Goal: Browse casually

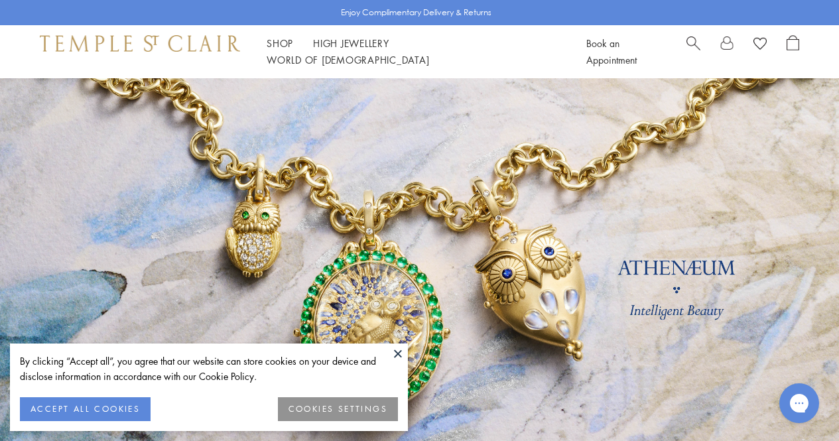
click at [402, 349] on button at bounding box center [398, 354] width 20 height 20
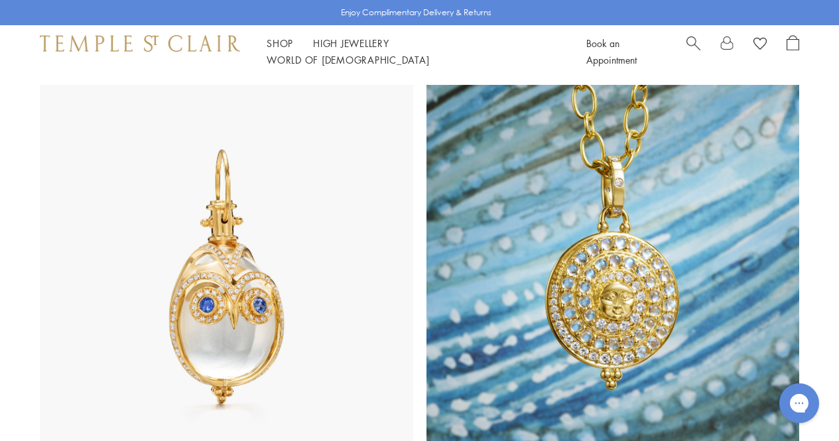
scroll to position [631, 0]
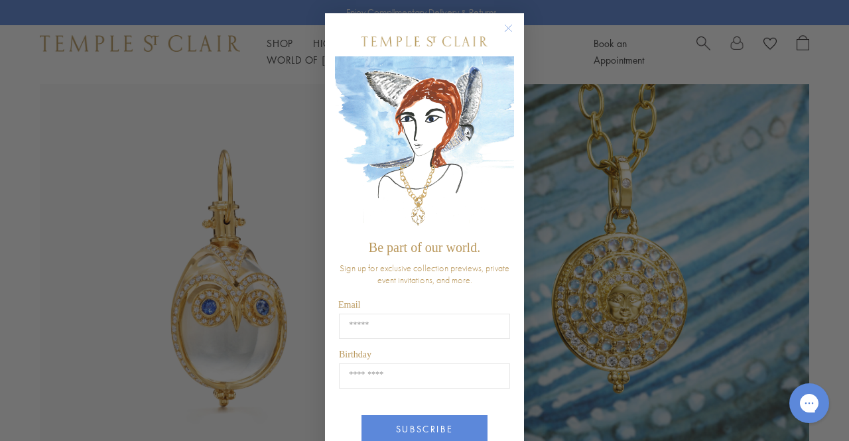
click at [502, 27] on circle "Close dialog" at bounding box center [509, 29] width 16 height 16
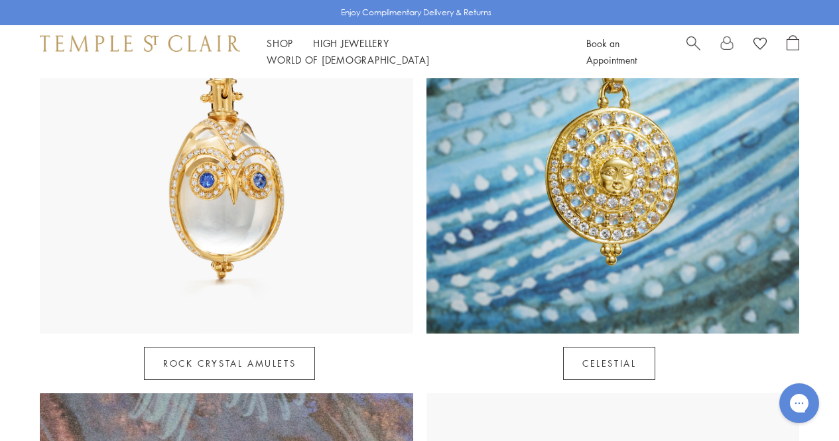
scroll to position [756, 0]
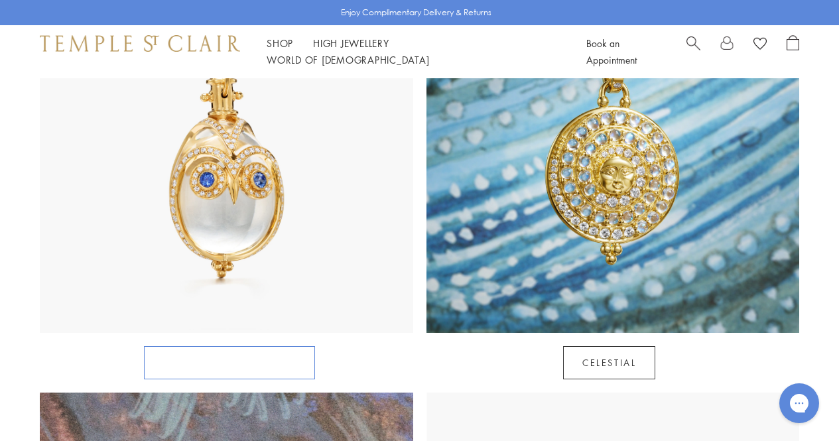
click at [240, 346] on link "Rock Crystal Amulets" at bounding box center [229, 362] width 171 height 33
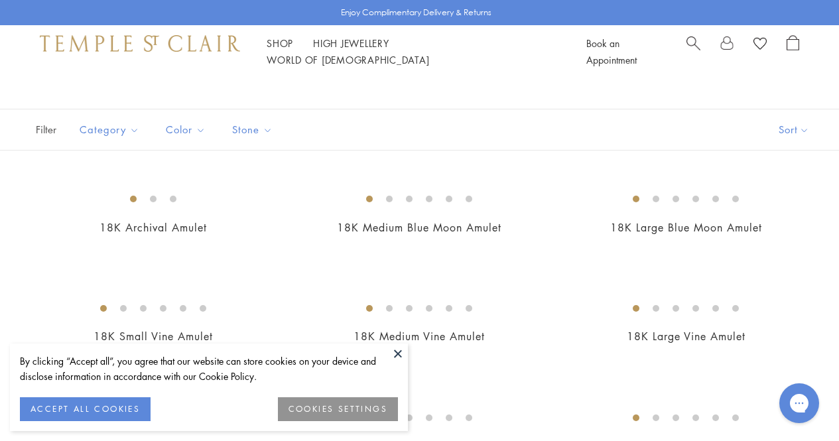
scroll to position [112, 0]
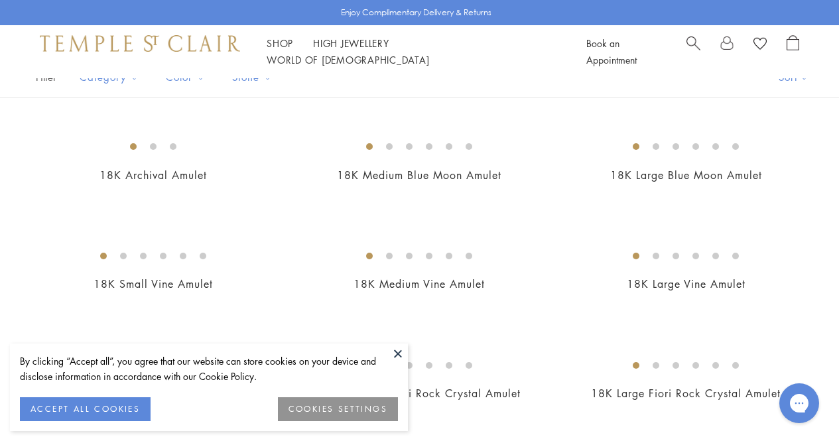
click at [54, 416] on button "ACCEPT ALL COOKIES" at bounding box center [85, 409] width 131 height 24
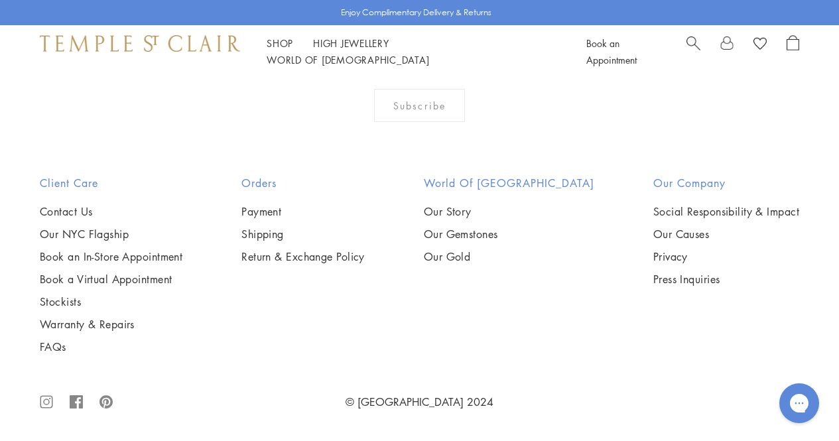
scroll to position [5297, 0]
drag, startPoint x: 825, startPoint y: 264, endPoint x: 756, endPoint y: 74, distance: 202.7
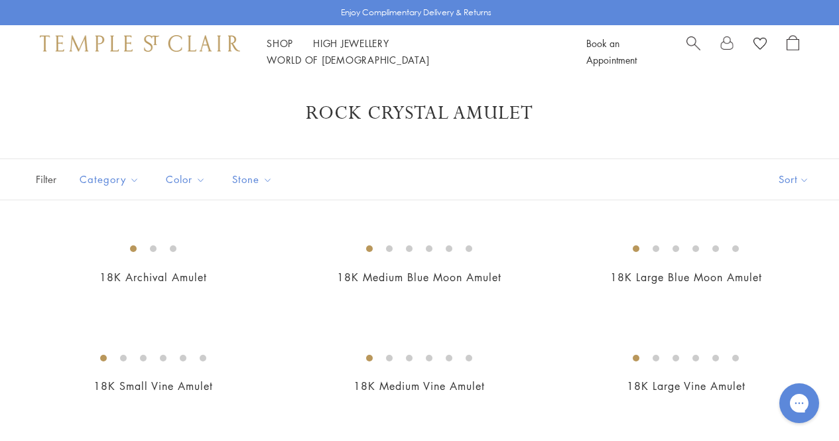
scroll to position [0, 0]
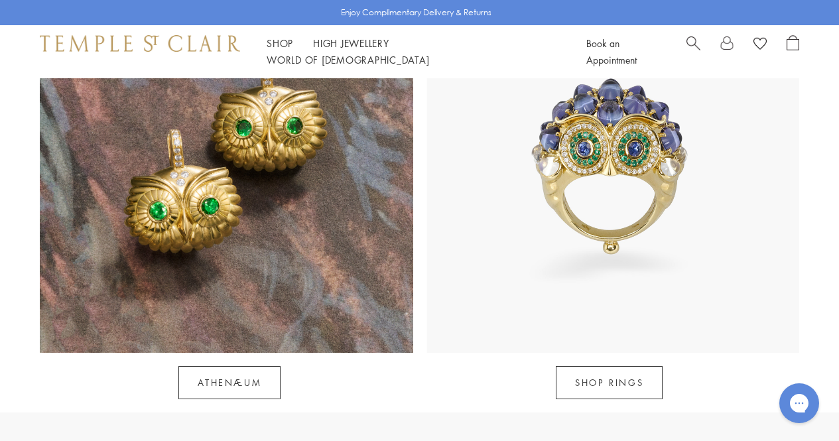
scroll to position [1167, 0]
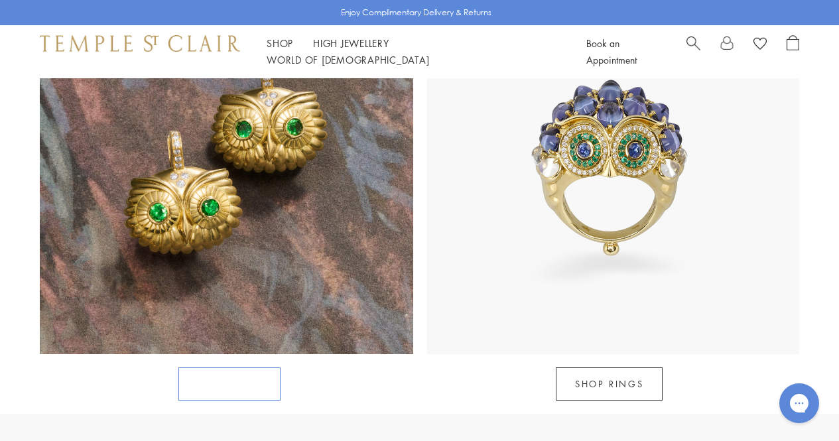
click at [221, 367] on link "Athenæum" at bounding box center [229, 383] width 102 height 33
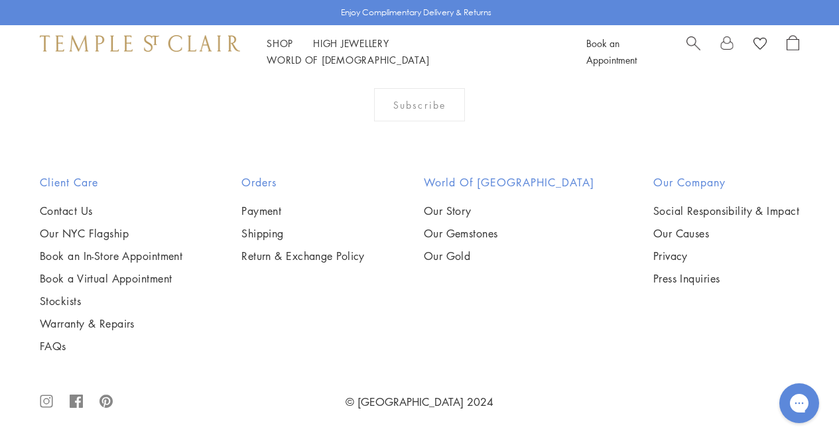
scroll to position [1302, 0]
click at [0, 0] on img at bounding box center [0, 0] width 0 height 0
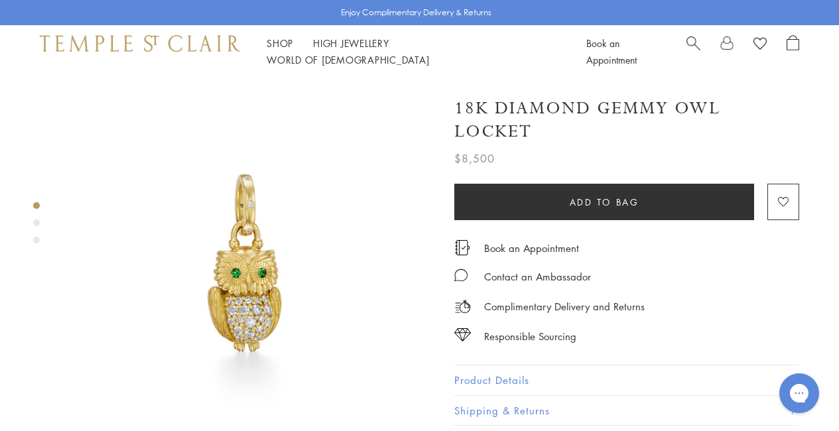
click at [275, 281] on img at bounding box center [250, 262] width 368 height 368
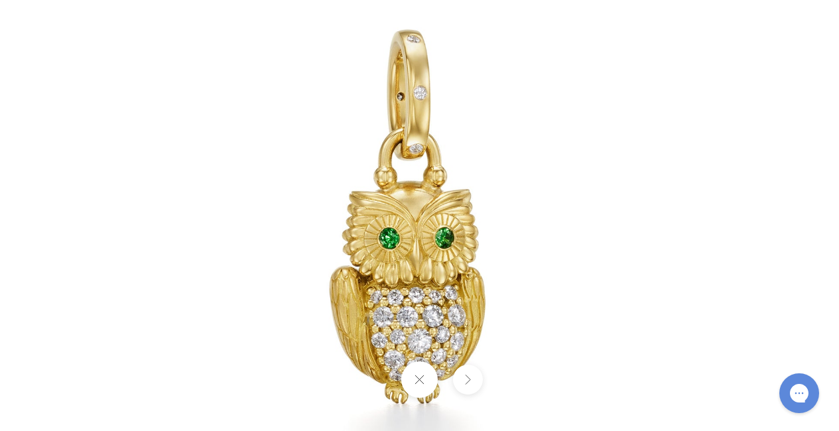
click at [473, 377] on button at bounding box center [468, 380] width 30 height 30
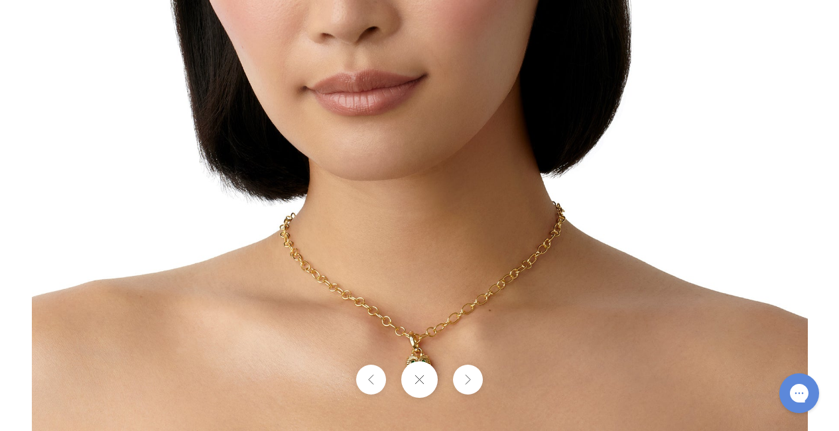
click at [414, 338] on img at bounding box center [420, 43] width 776 height 776
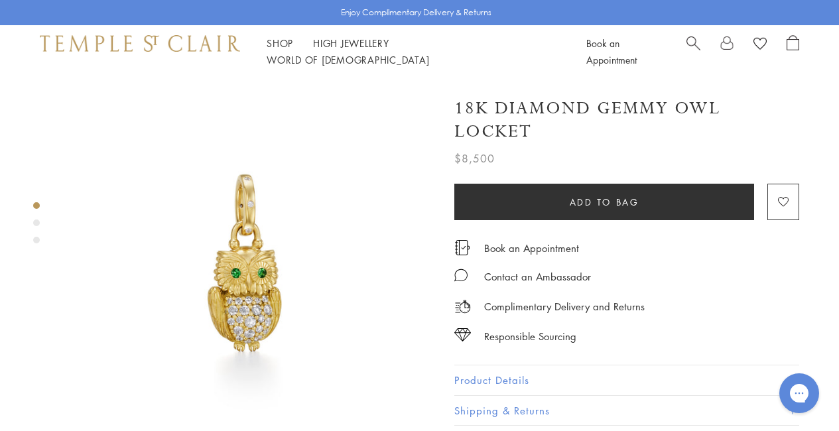
click at [36, 222] on div "Product gallery navigation" at bounding box center [36, 223] width 7 height 7
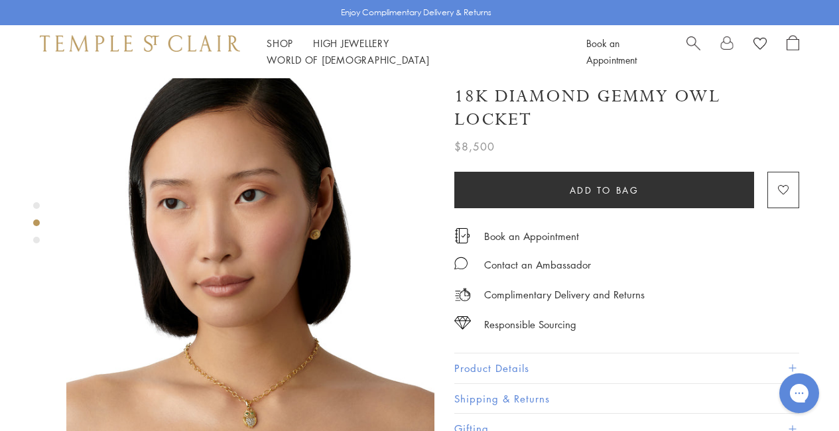
scroll to position [393, 0]
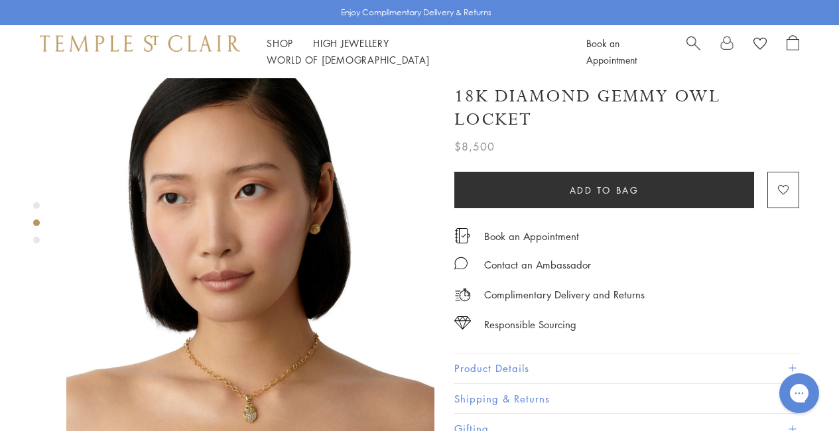
click at [37, 239] on div "Product gallery navigation" at bounding box center [36, 240] width 7 height 7
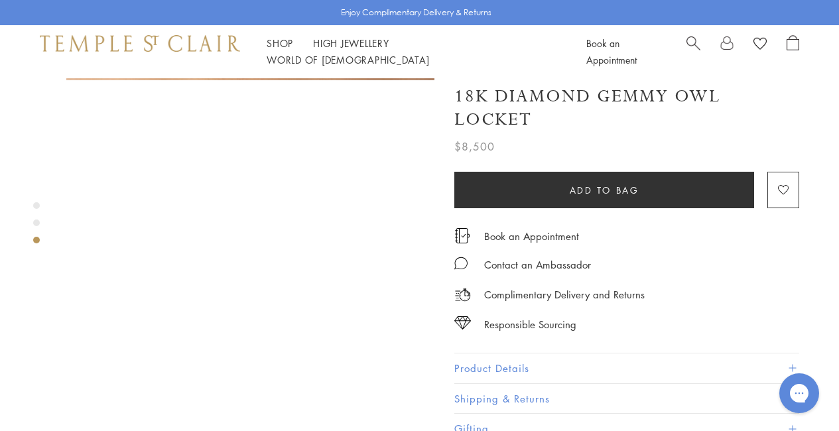
scroll to position [761, 0]
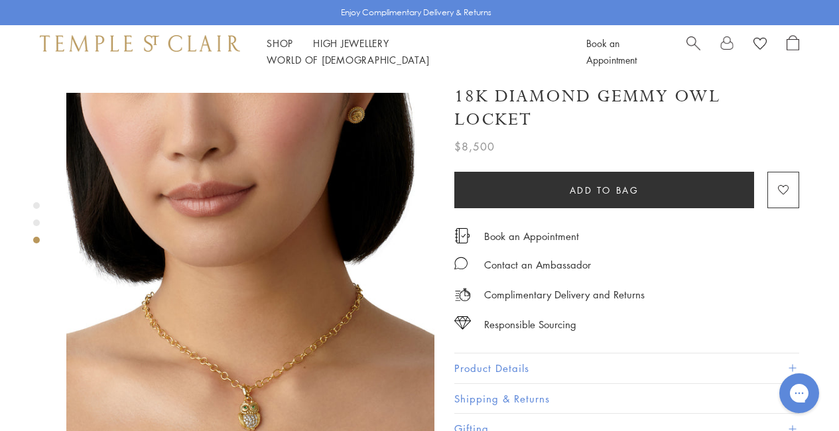
click at [243, 343] on img at bounding box center [250, 277] width 368 height 368
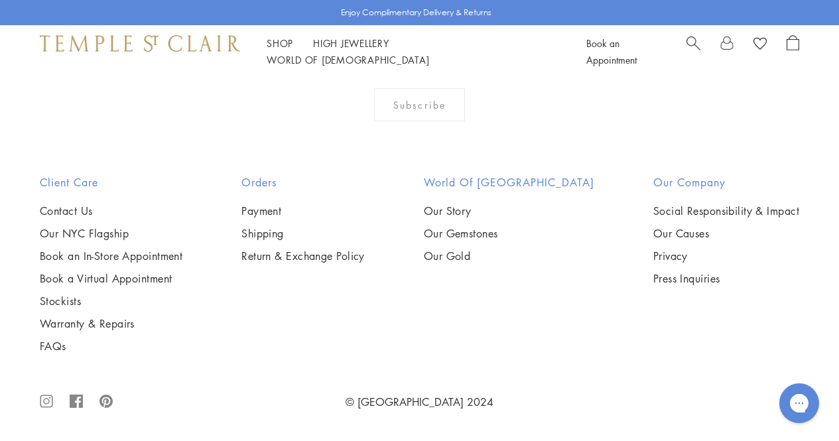
scroll to position [1691, 0]
click at [0, 0] on img at bounding box center [0, 0] width 0 height 0
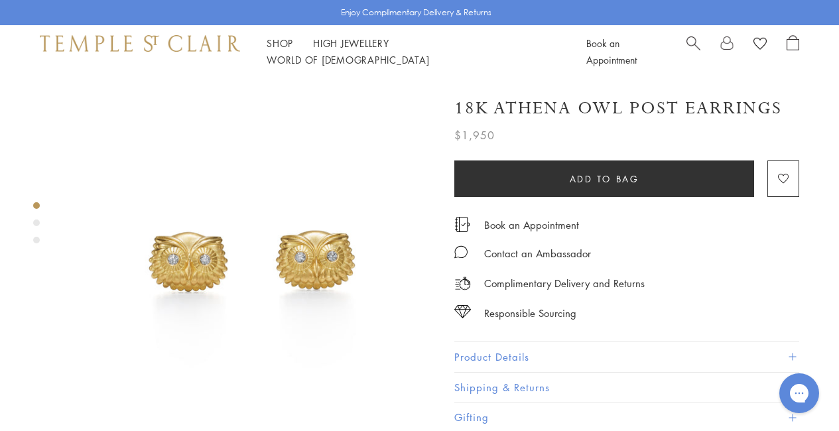
click at [33, 224] on div "Product gallery navigation" at bounding box center [36, 223] width 7 height 7
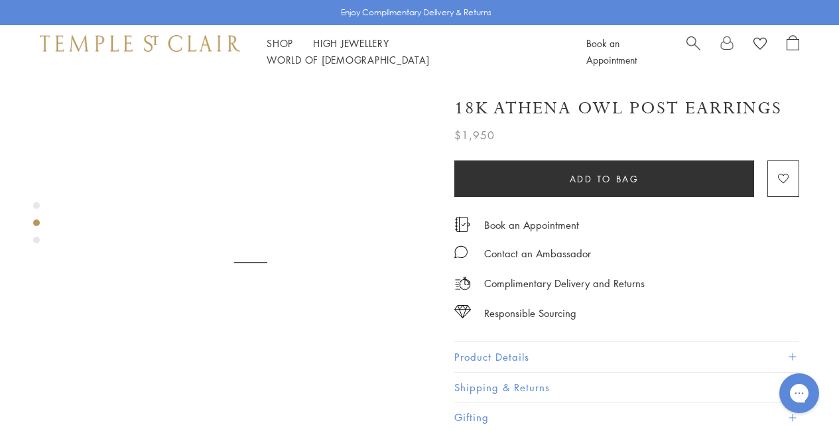
scroll to position [393, 0]
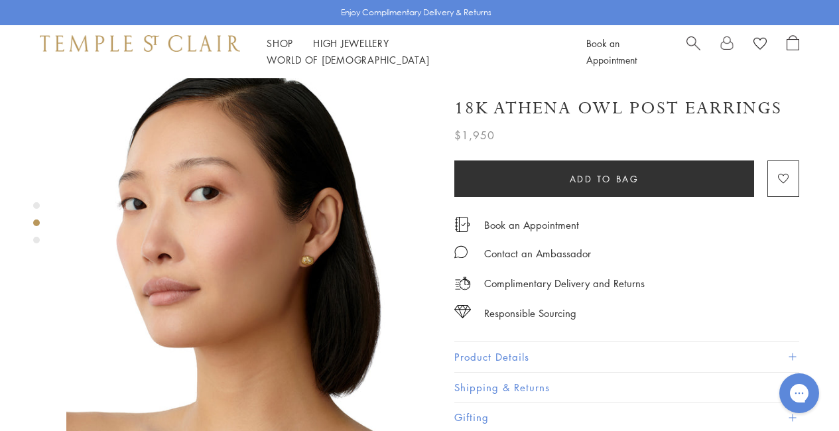
click at [36, 239] on div "Product gallery navigation" at bounding box center [36, 240] width 7 height 7
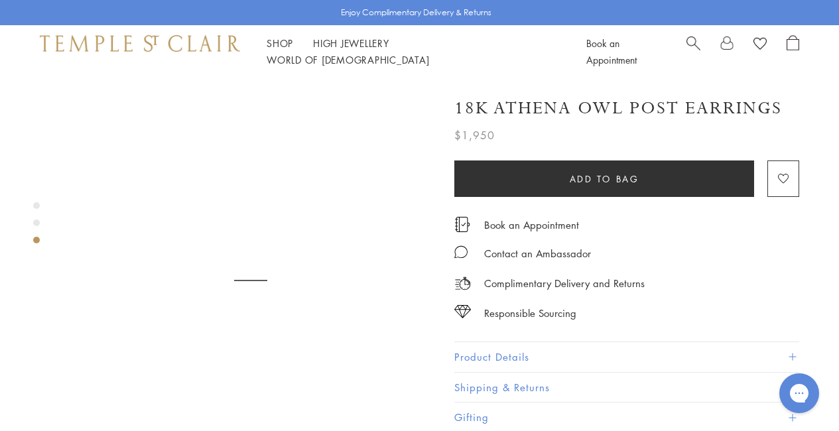
scroll to position [761, 0]
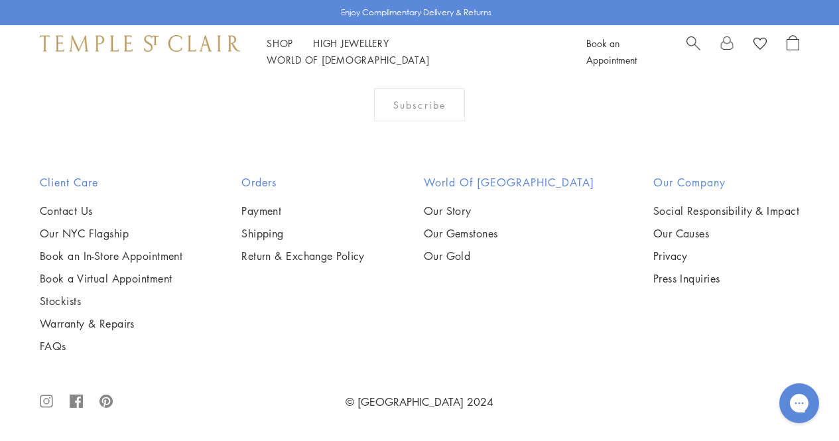
scroll to position [2175, 0]
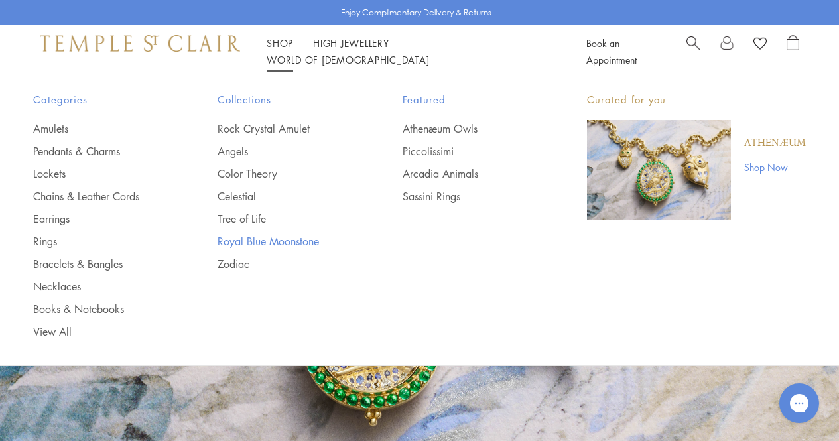
click at [248, 242] on link "Royal Blue Moonstone" at bounding box center [283, 241] width 131 height 15
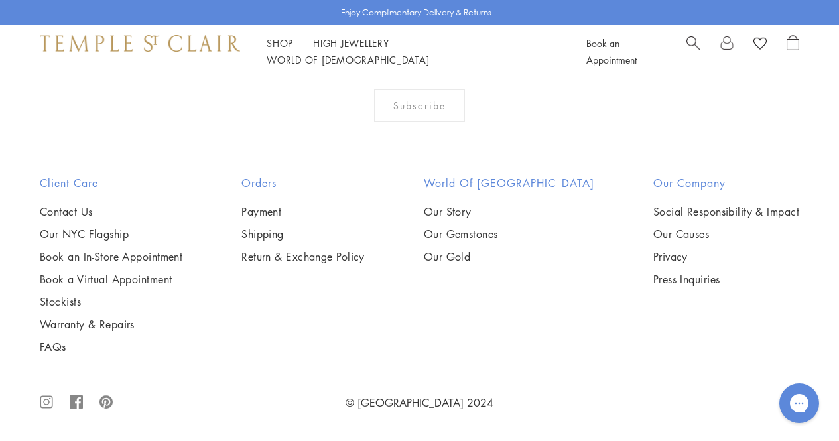
scroll to position [5914, 0]
click at [0, 0] on img at bounding box center [0, 0] width 0 height 0
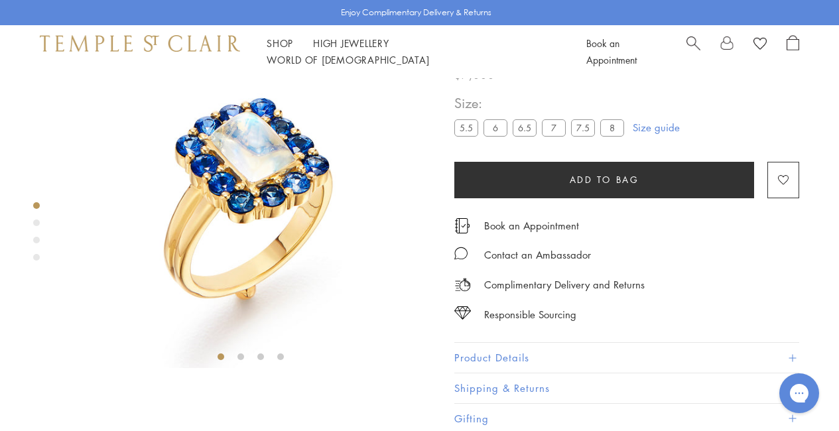
click at [37, 222] on div "Product gallery navigation" at bounding box center [36, 223] width 7 height 7
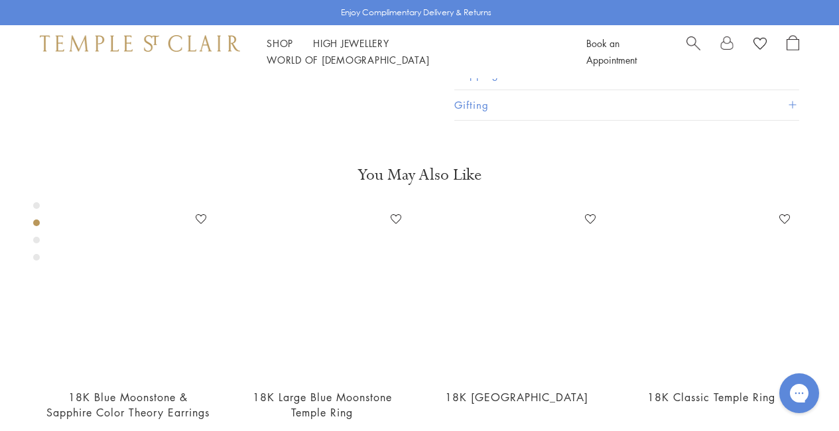
scroll to position [393, 0]
click at [37, 240] on div "Product gallery navigation" at bounding box center [36, 240] width 7 height 7
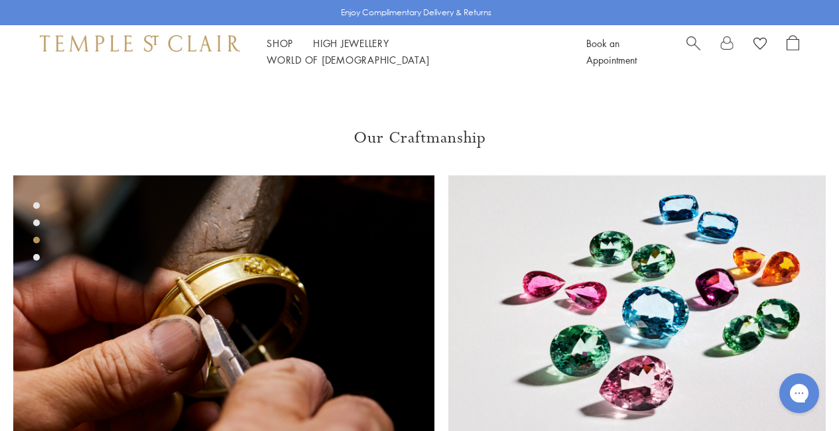
scroll to position [761, 0]
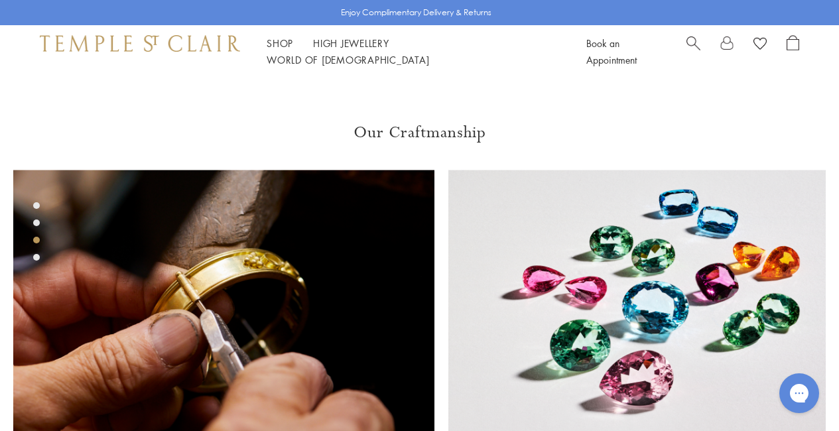
click at [37, 254] on div "Product gallery navigation" at bounding box center [36, 257] width 7 height 7
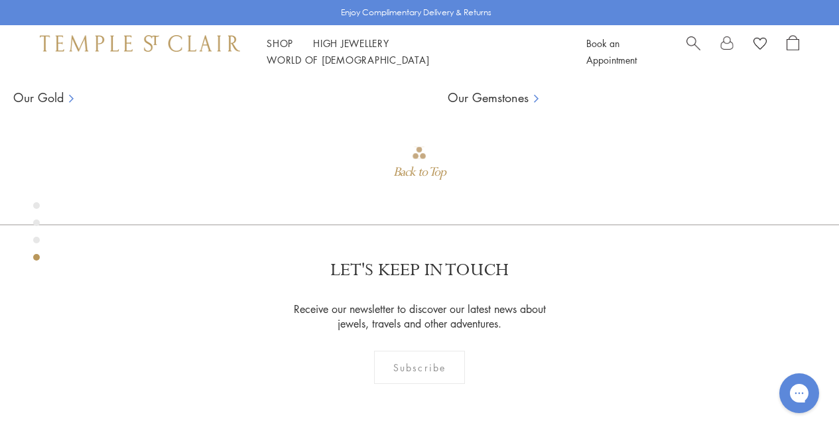
scroll to position [1130, 0]
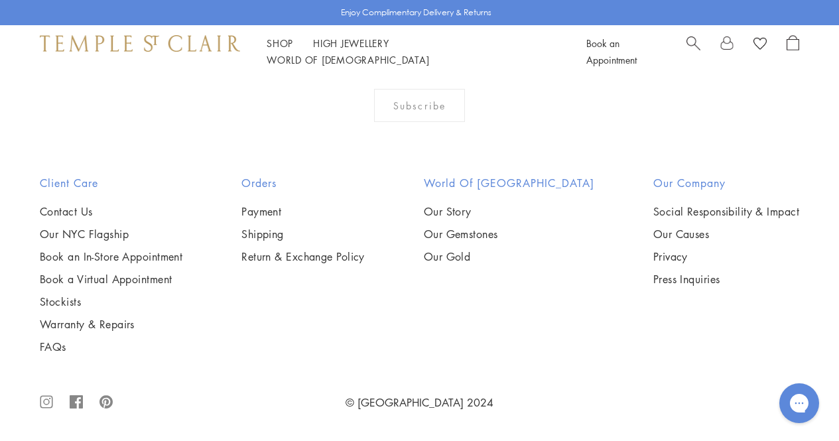
scroll to position [4241, 0]
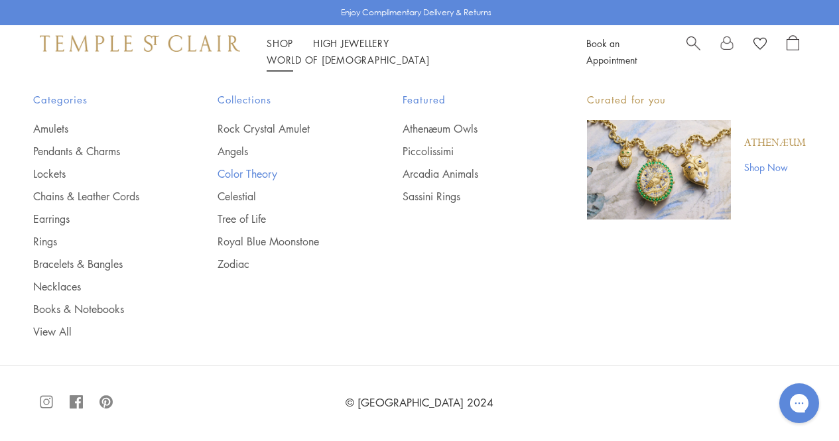
click at [263, 172] on link "Color Theory" at bounding box center [283, 173] width 131 height 15
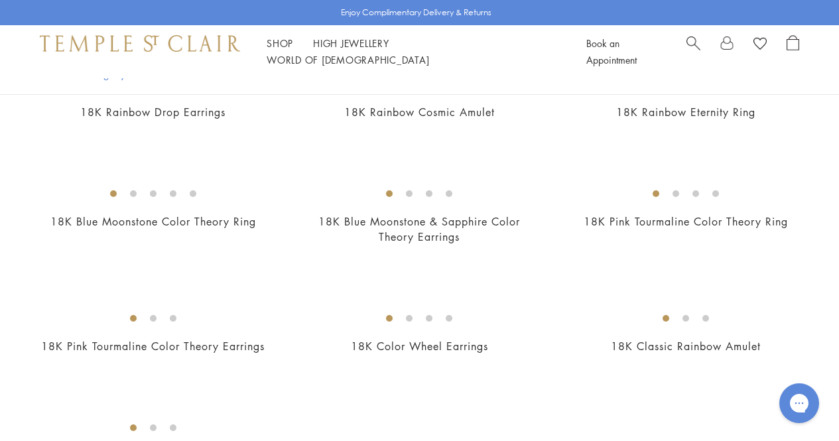
scroll to position [458, 0]
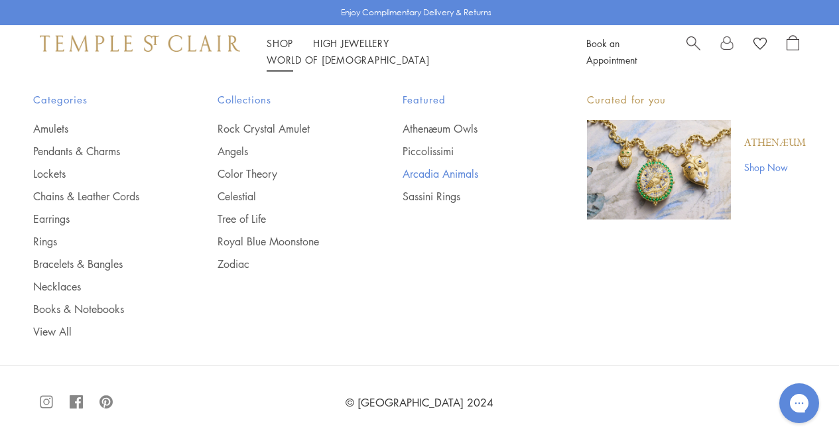
click at [474, 176] on link "Arcadia Animals" at bounding box center [468, 173] width 131 height 15
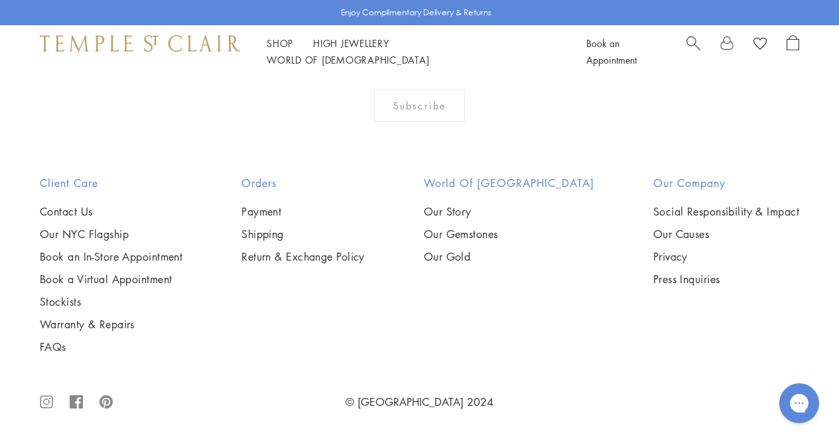
scroll to position [1170, 0]
